Goal: Find specific page/section: Find specific page/section

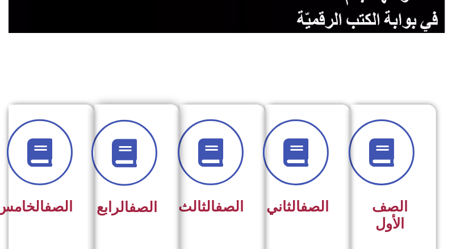
scroll to position [227, 0]
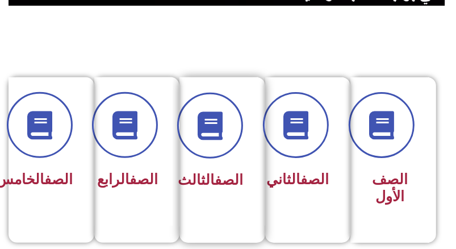
click at [224, 180] on link "الصف" at bounding box center [229, 180] width 28 height 16
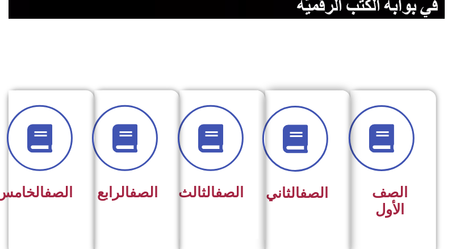
scroll to position [227, 0]
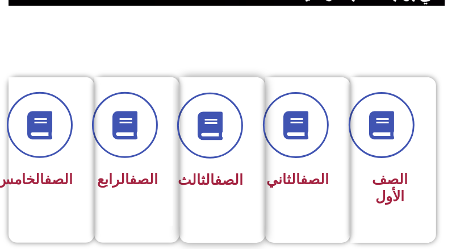
click at [225, 188] on span "الصف الثالث" at bounding box center [210, 180] width 65 height 16
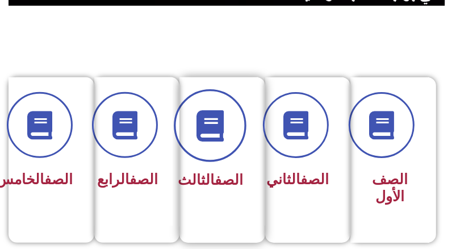
click at [206, 138] on icon at bounding box center [209, 125] width 31 height 31
click at [216, 131] on icon at bounding box center [209, 125] width 31 height 31
click at [227, 130] on span at bounding box center [210, 126] width 73 height 73
drag, startPoint x: 227, startPoint y: 130, endPoint x: 225, endPoint y: 138, distance: 8.3
click at [225, 138] on icon at bounding box center [209, 125] width 31 height 31
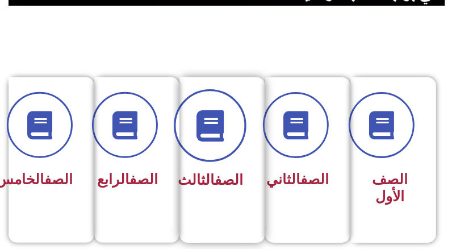
click at [208, 138] on icon at bounding box center [209, 125] width 31 height 31
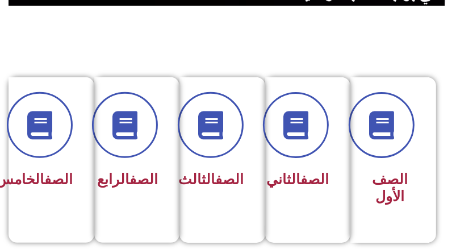
click at [211, 140] on span at bounding box center [211, 125] width 66 height 66
click at [211, 139] on icon at bounding box center [211, 125] width 28 height 28
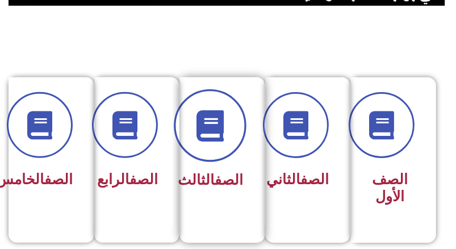
click at [233, 138] on span at bounding box center [210, 126] width 73 height 73
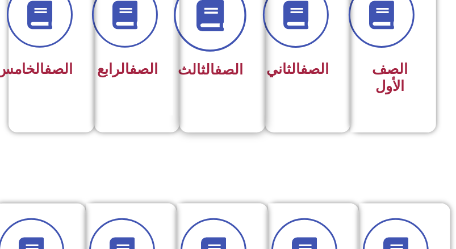
scroll to position [341, 0]
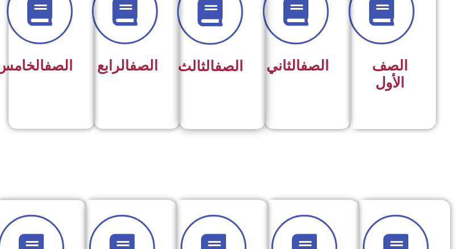
click at [228, 49] on div "الصف الثالث" at bounding box center [219, 30] width 48 height 102
click at [215, 70] on link "الصف" at bounding box center [229, 66] width 28 height 16
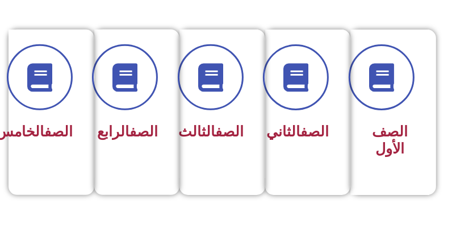
scroll to position [284, 0]
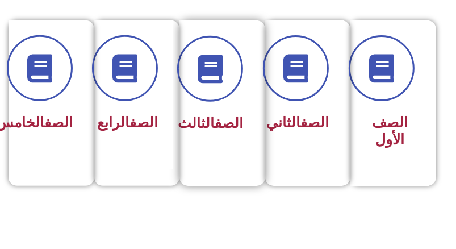
click at [215, 120] on link "الصف" at bounding box center [229, 123] width 28 height 16
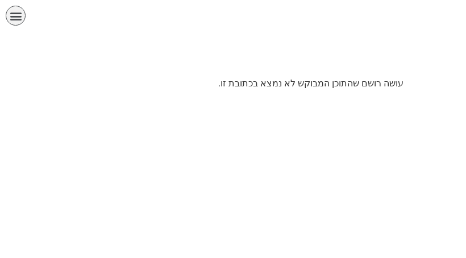
click at [294, 87] on p "עושה רושם שהתוכן המבוקש לא נמצא בכתובת זו." at bounding box center [233, 84] width 341 height 14
click at [243, 81] on p "עושה רושם שהתוכן המבוקש לא נמצא בכתובת זו." at bounding box center [233, 84] width 341 height 14
click at [10, 18] on div "תפריט" at bounding box center [16, 16] width 20 height 20
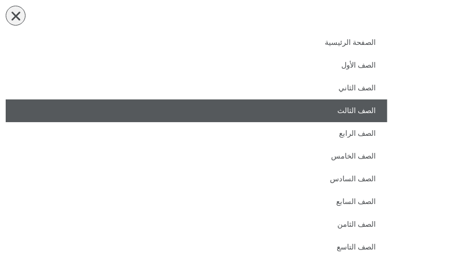
click at [371, 105] on link "الصف الثالث" at bounding box center [197, 110] width 382 height 23
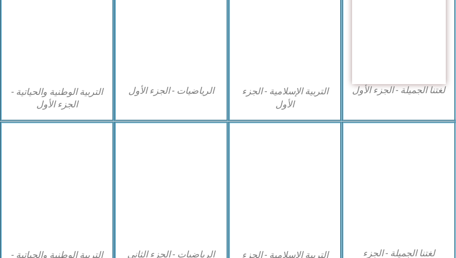
scroll to position [341, 0]
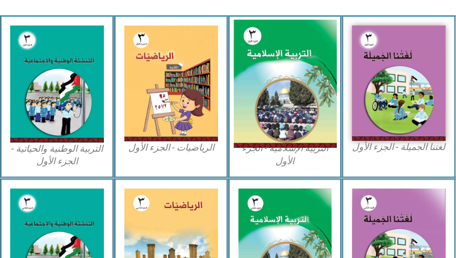
click at [285, 77] on img at bounding box center [285, 84] width 103 height 128
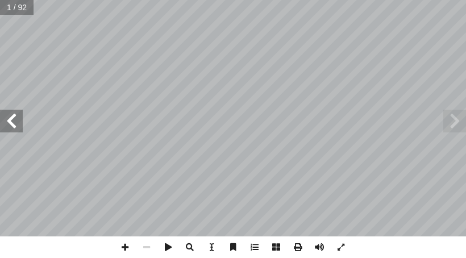
click at [14, 127] on span at bounding box center [11, 121] width 23 height 23
click at [5, 127] on span at bounding box center [11, 121] width 23 height 23
click at [126, 250] on span at bounding box center [125, 247] width 22 height 22
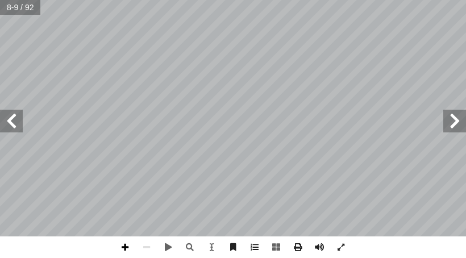
click at [121, 249] on span at bounding box center [125, 247] width 22 height 22
click at [264, 77] on html "الصفحة الرئيسية الصف الأول الصف الثاني الصف الثالث الصف الرابع الصف الخامس الصف…" at bounding box center [233, 38] width 466 height 77
click at [458, 123] on span at bounding box center [454, 121] width 23 height 23
click at [124, 242] on span at bounding box center [125, 247] width 22 height 22
click at [205, 0] on html "الصفحة الرئيسية الصف الأول الصف الثاني الصف الثالث الصف الرابع الصف الخامس الصف…" at bounding box center [233, 38] width 466 height 77
